Goal: Transaction & Acquisition: Purchase product/service

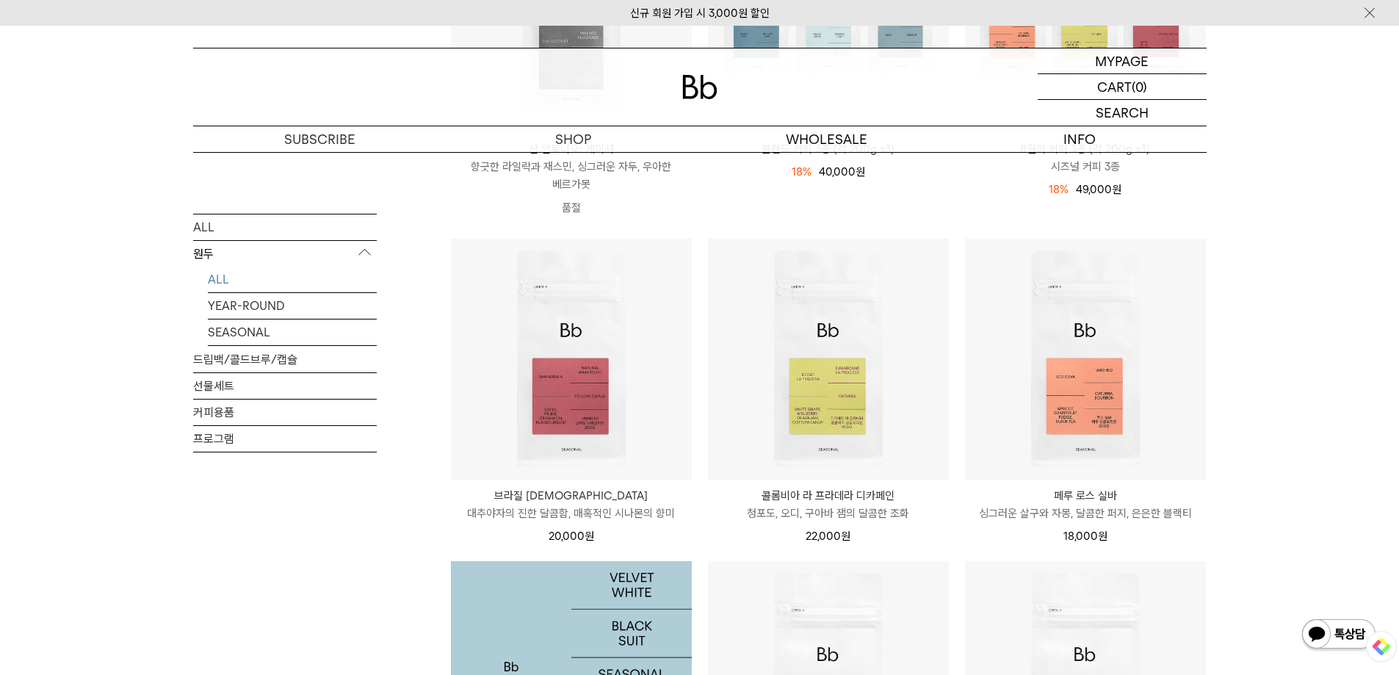
scroll to position [367, 0]
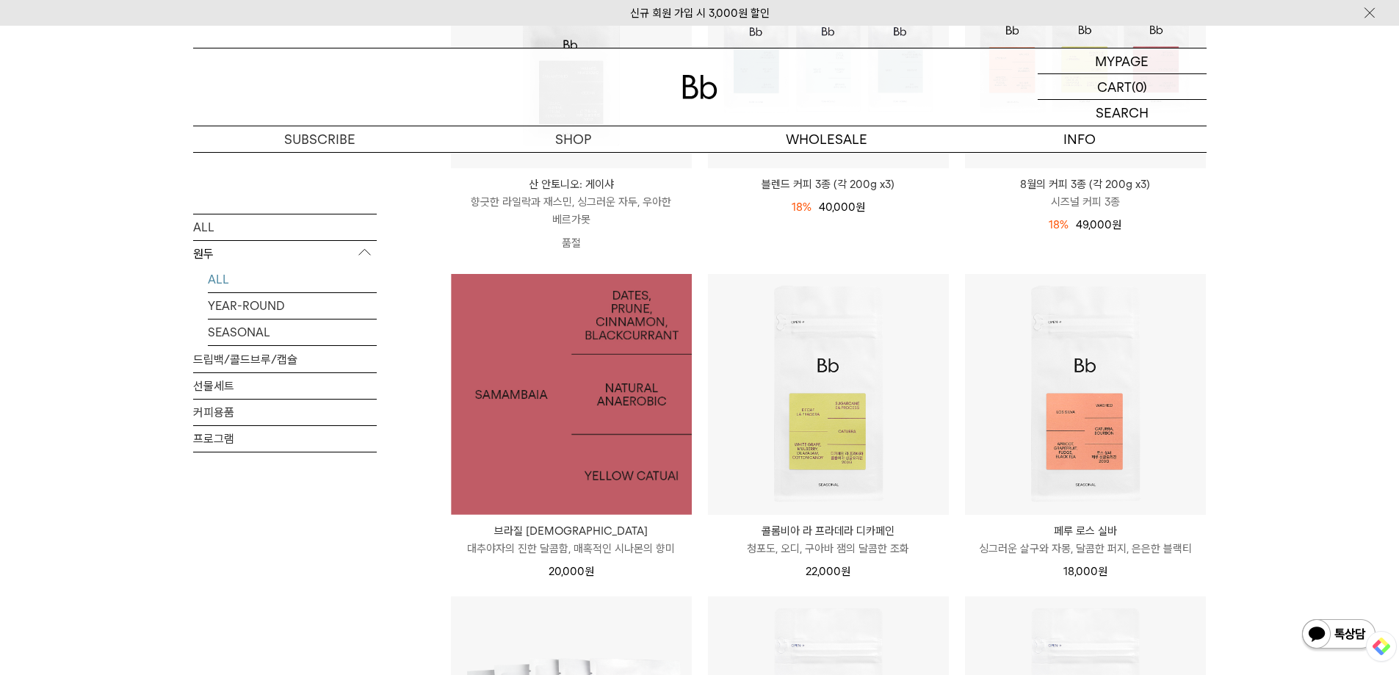
click at [579, 451] on img at bounding box center [571, 394] width 241 height 241
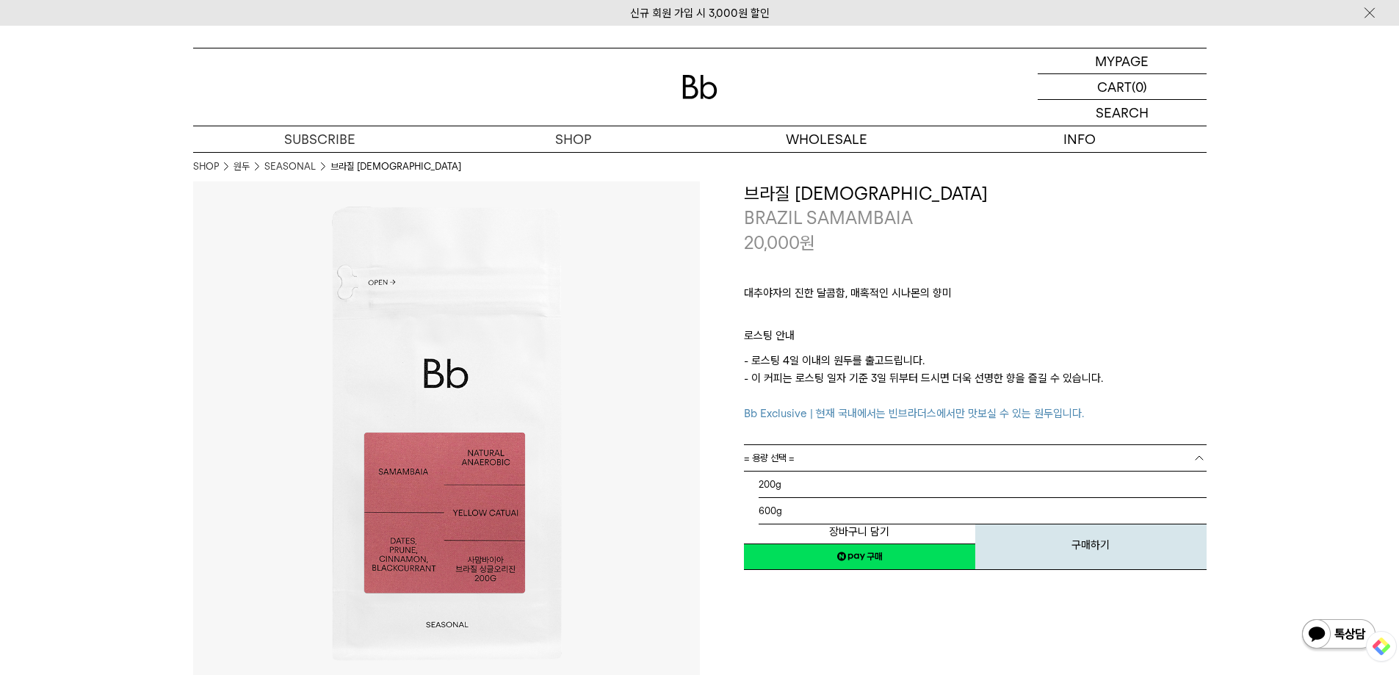
click at [831, 463] on link "= 용량 선택 =" at bounding box center [975, 458] width 463 height 26
click at [825, 482] on li "200g" at bounding box center [983, 484] width 448 height 26
click at [821, 482] on link "= 분쇄도 선택 =" at bounding box center [975, 484] width 463 height 26
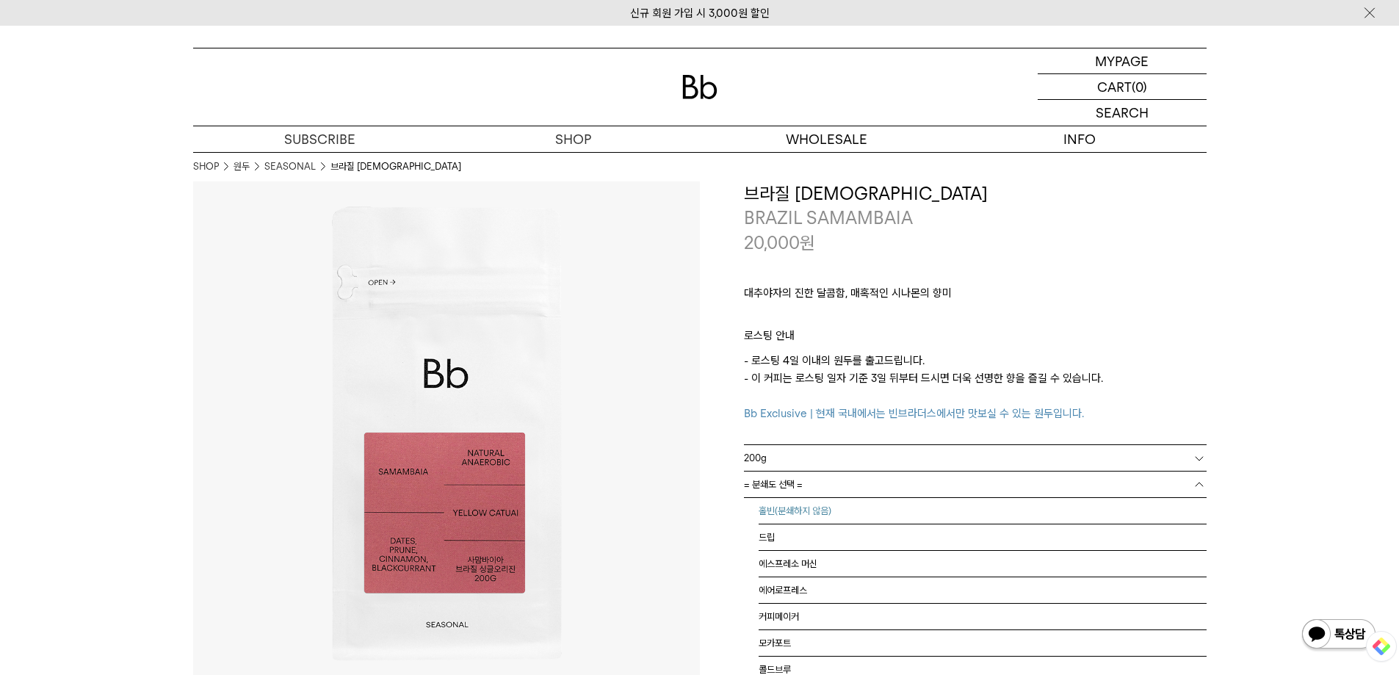
click at [815, 510] on li "홀빈(분쇄하지 않음)" at bounding box center [983, 511] width 448 height 26
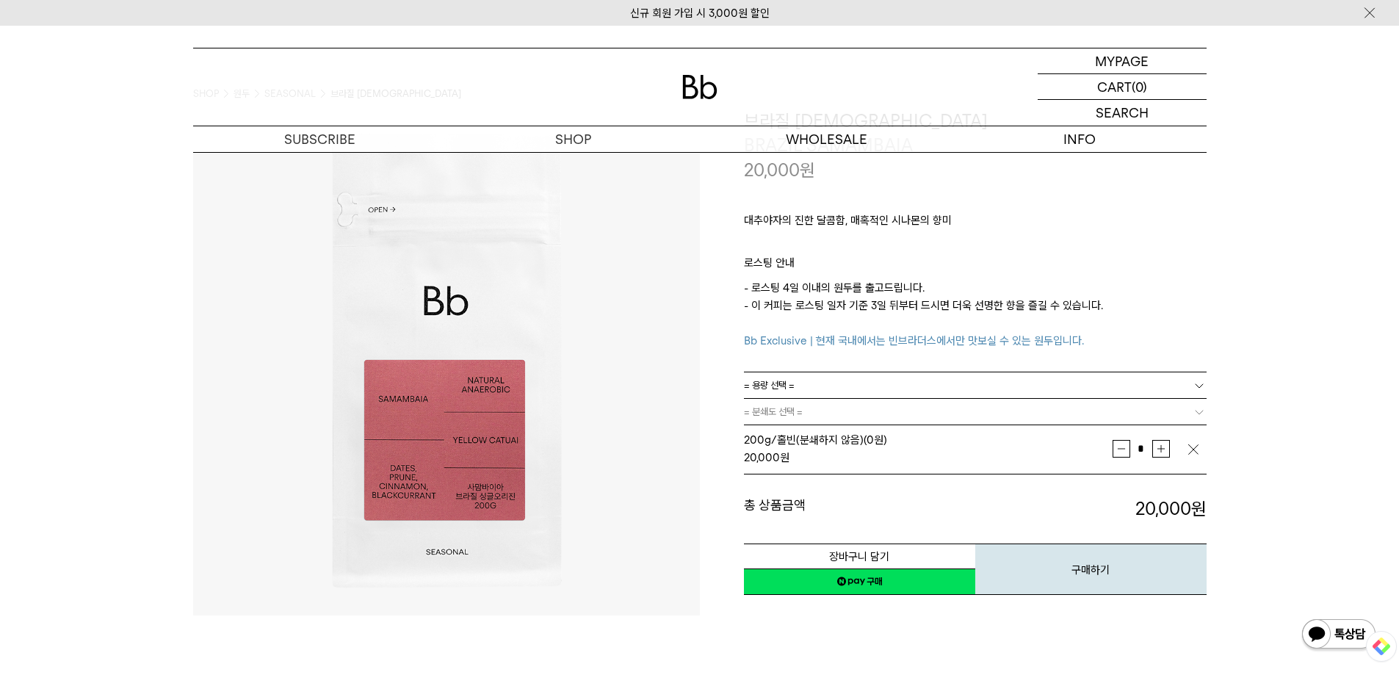
scroll to position [73, 0]
click at [1102, 566] on button "구매하기" at bounding box center [1090, 568] width 231 height 51
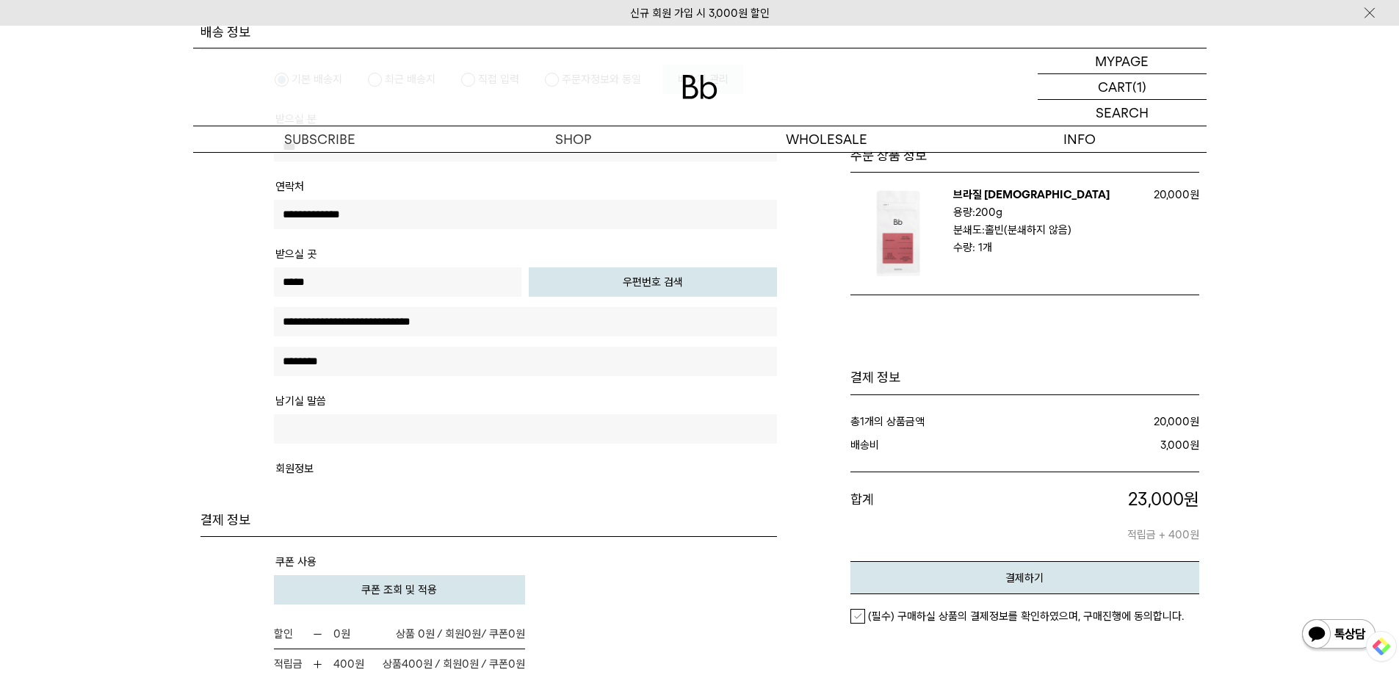
scroll to position [587, 0]
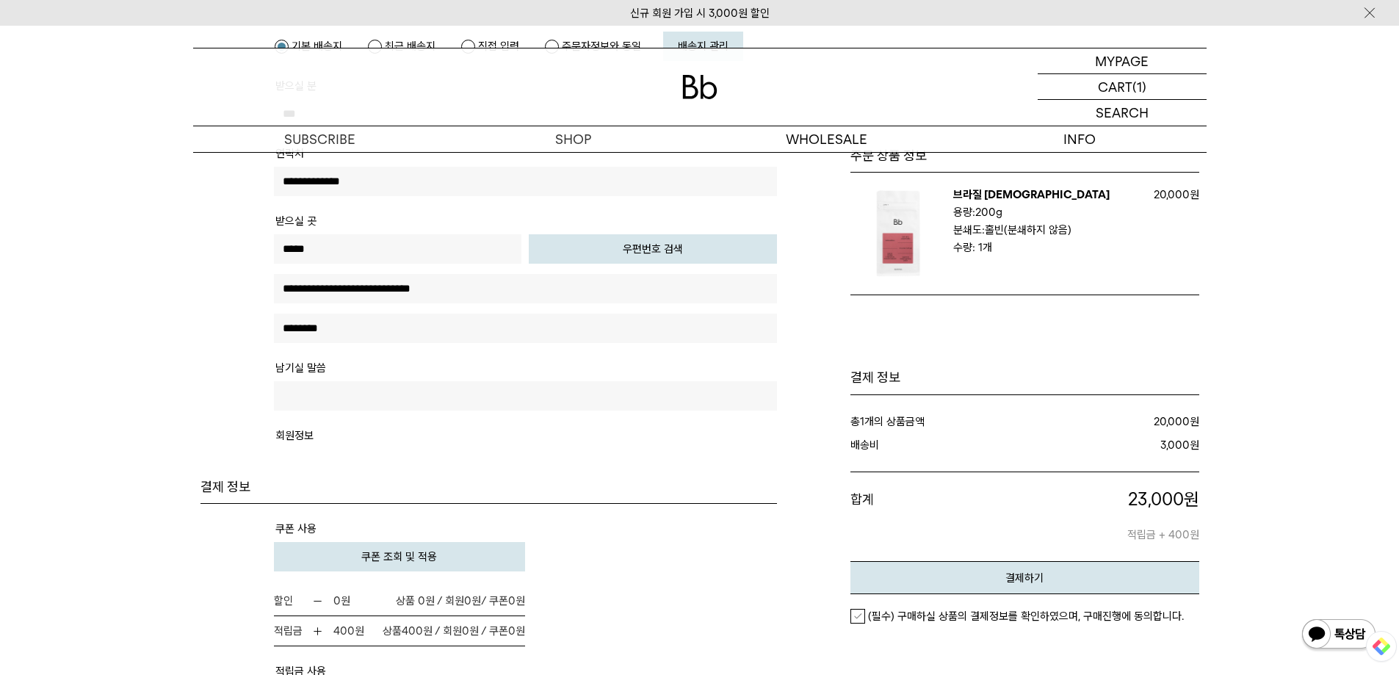
click at [383, 562] on span "쿠폰 조회 및 적용" at bounding box center [399, 556] width 76 height 13
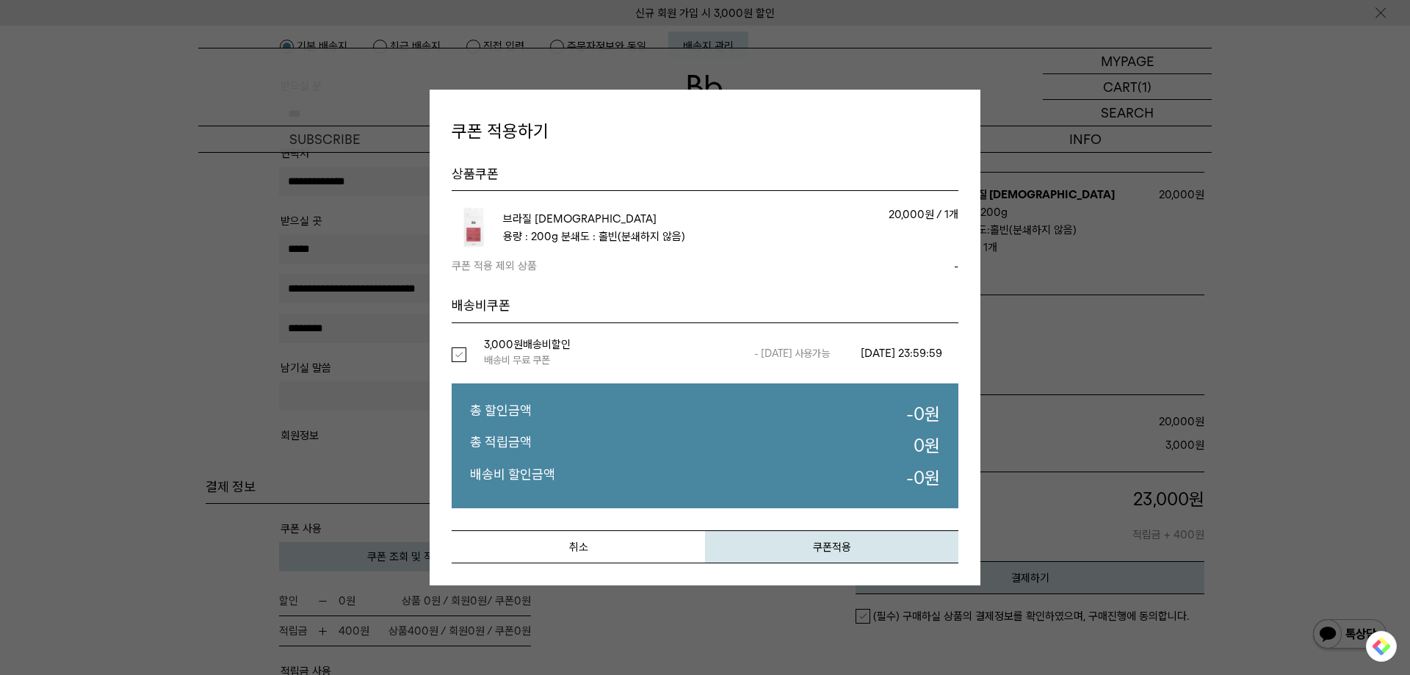
click at [452, 354] on label "선택" at bounding box center [468, 354] width 32 height 15
click at [810, 544] on button "쿠폰적용" at bounding box center [831, 546] width 253 height 33
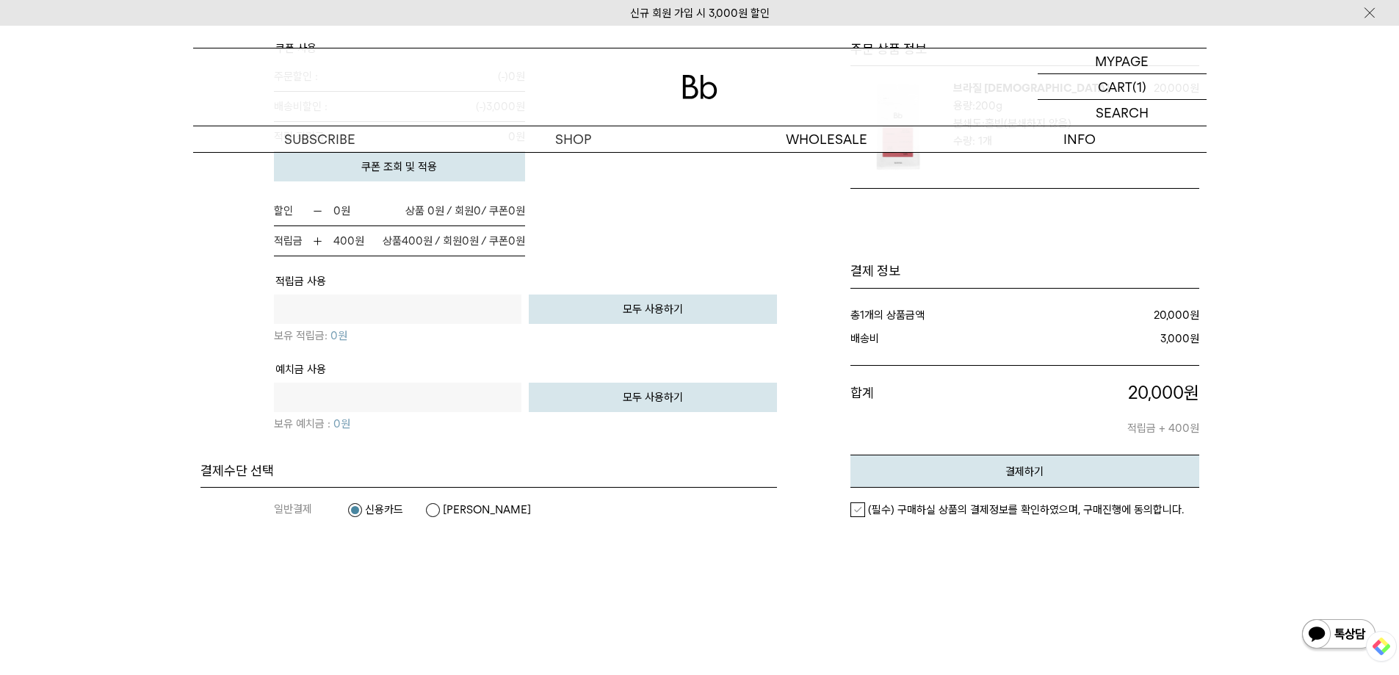
scroll to position [1102, 0]
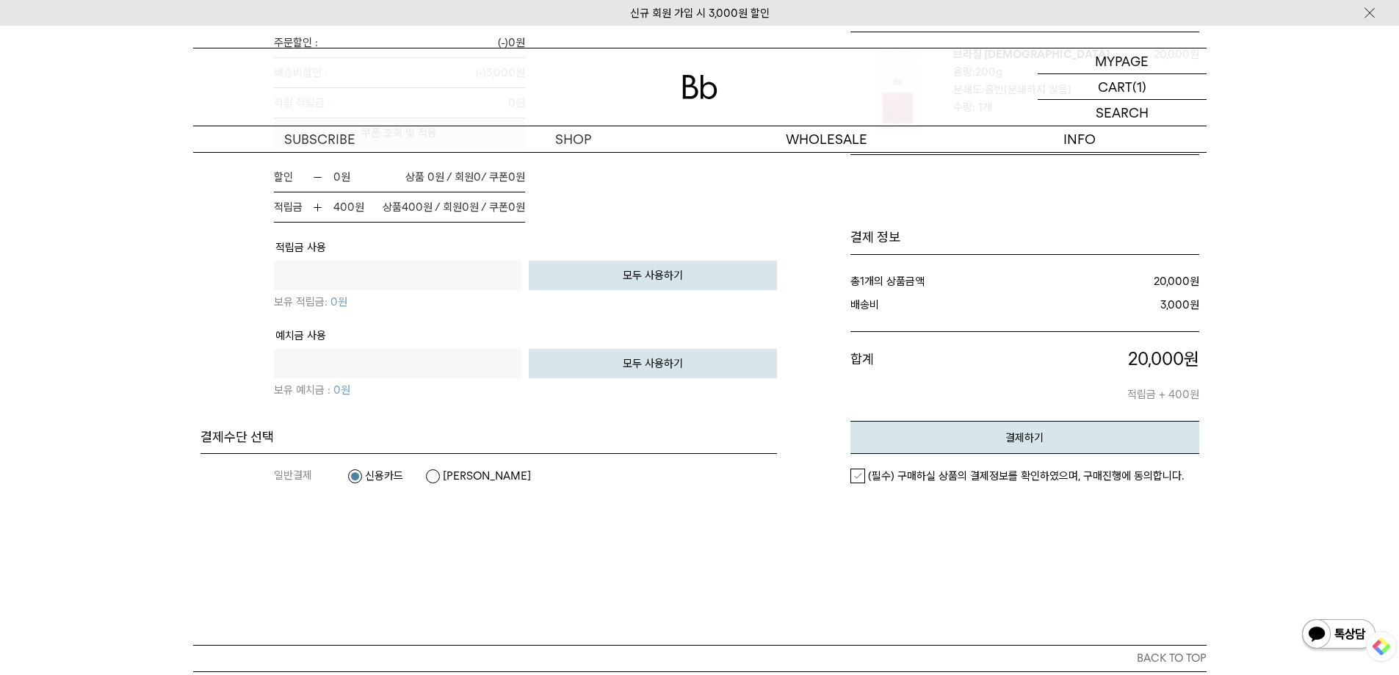
click at [859, 477] on label "(필수) 구매하실 상품의 결제정보를 확인하였으며, 구매진행에 동의합니다." at bounding box center [1016, 476] width 333 height 15
click at [1031, 427] on button "결제하기" at bounding box center [1024, 437] width 349 height 33
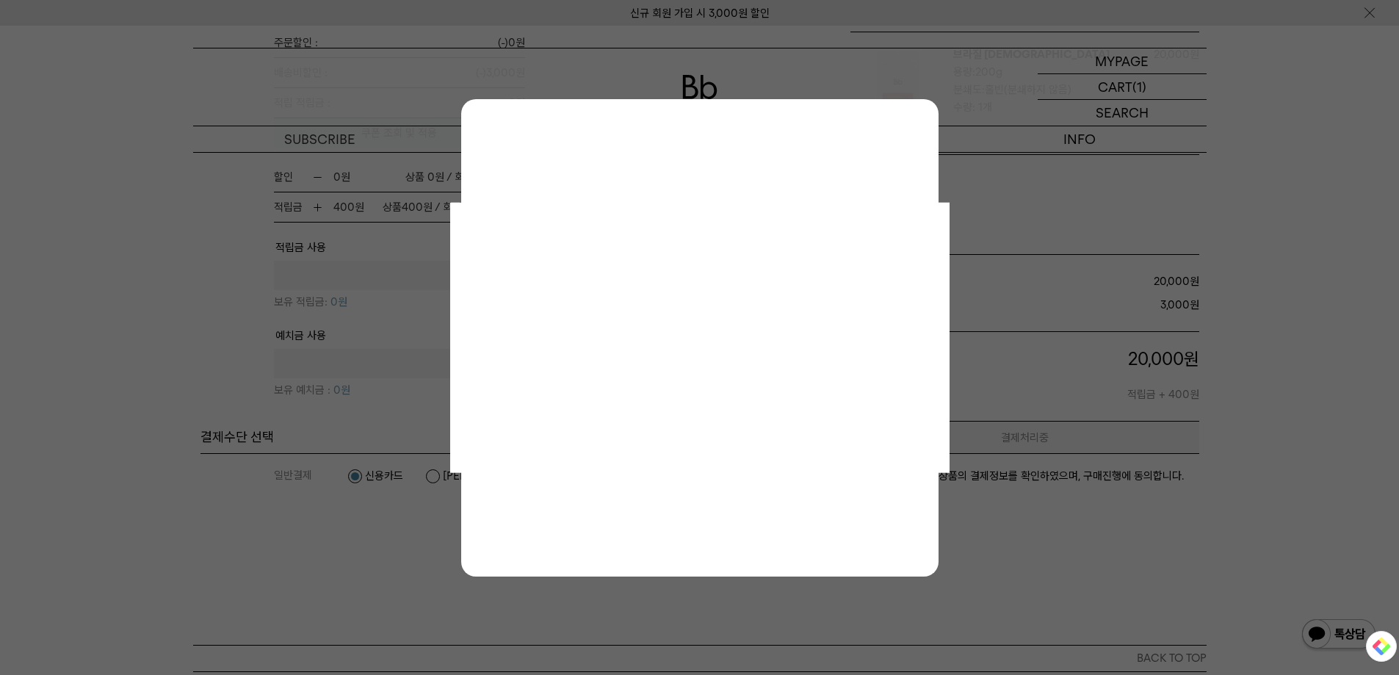
scroll to position [0, 0]
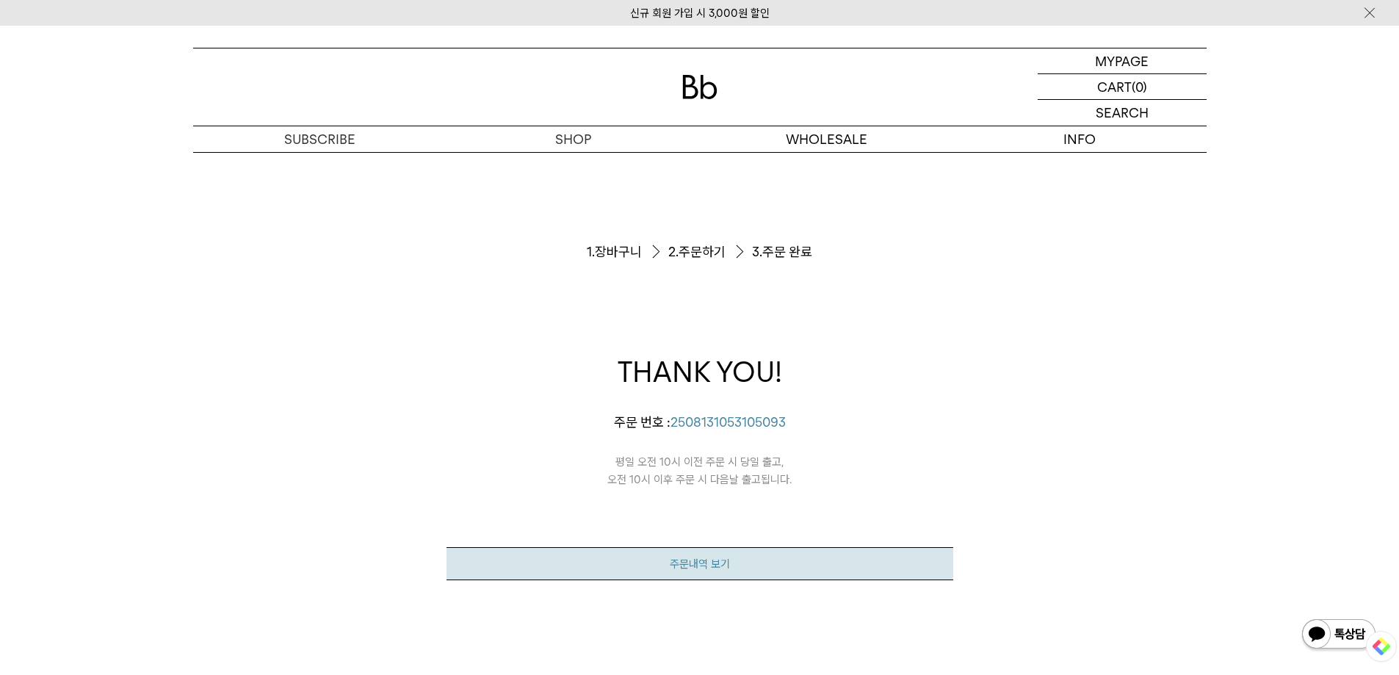
click at [717, 560] on link "주문내역 보기" at bounding box center [699, 563] width 507 height 33
